Goal: Information Seeking & Learning: Find specific fact

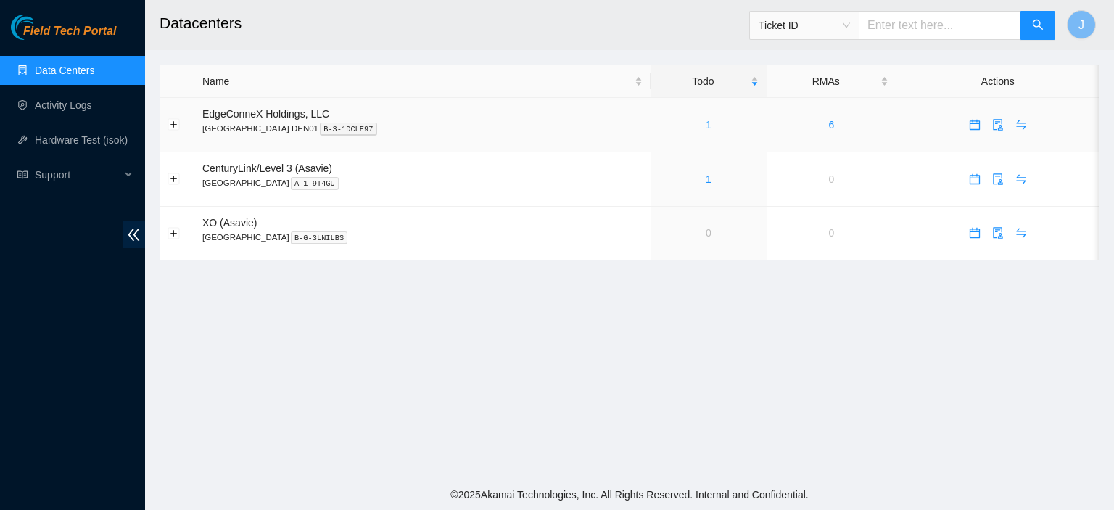
click at [705, 123] on link "1" at bounding box center [708, 125] width 6 height 12
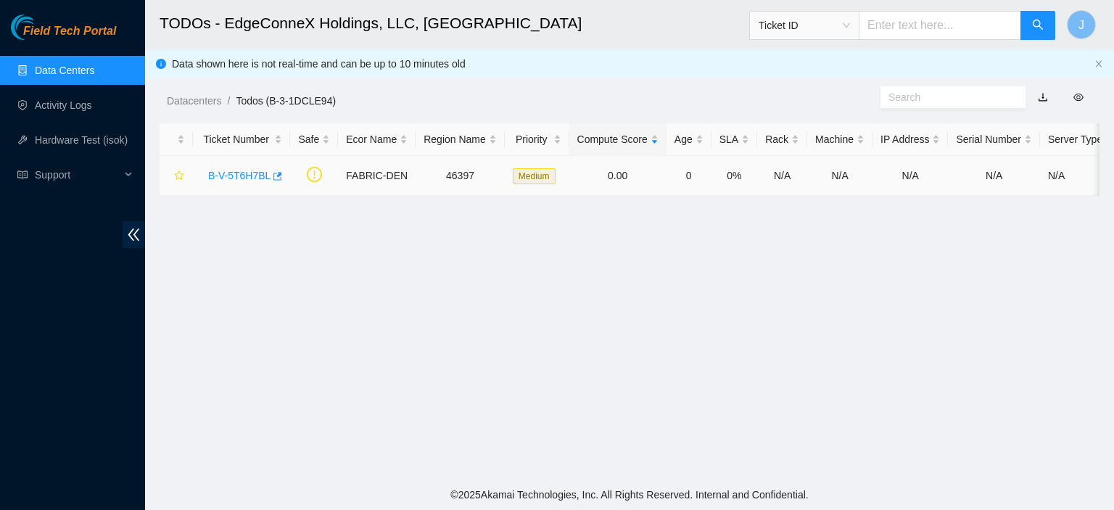
click at [254, 176] on link "B-V-5T6H7BL" at bounding box center [239, 176] width 62 height 12
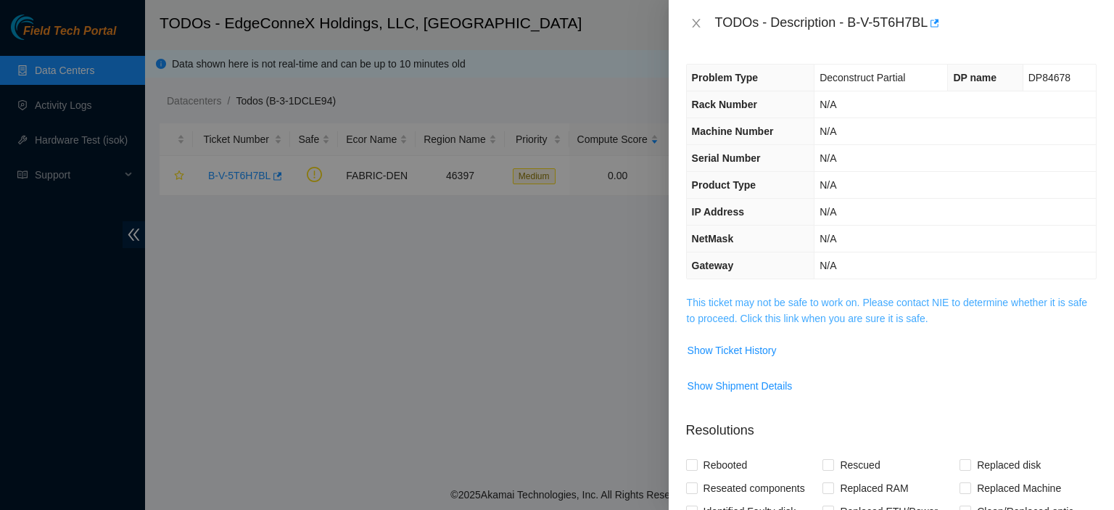
click at [787, 318] on link "This ticket may not be safe to work on. Please contact NIE to determine whether…" at bounding box center [887, 311] width 400 height 28
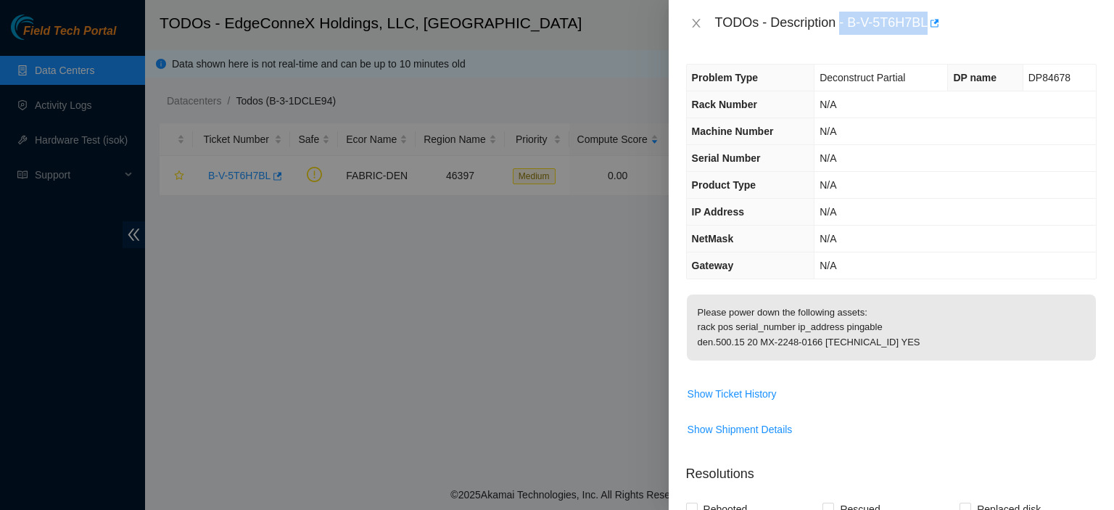
drag, startPoint x: 926, startPoint y: 19, endPoint x: 841, endPoint y: 28, distance: 85.4
click at [841, 28] on div "TODOs - Description - B-V-5T6H7BL" at bounding box center [905, 23] width 381 height 23
copy div "- B-V-5T6H7BL"
